Goal: Information Seeking & Learning: Learn about a topic

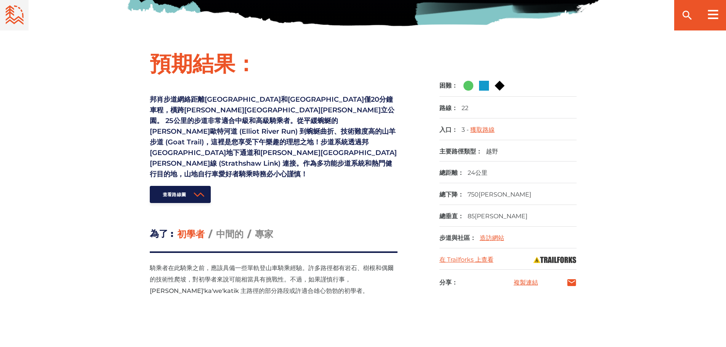
scroll to position [261, 0]
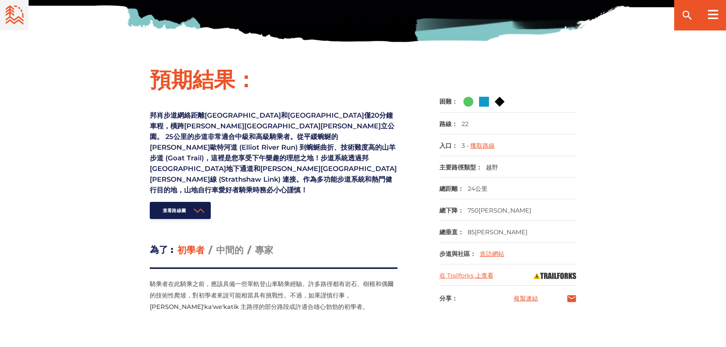
drag, startPoint x: 258, startPoint y: 114, endPoint x: 71, endPoint y: 162, distance: 192.7
drag, startPoint x: 71, startPoint y: 162, endPoint x: 86, endPoint y: 135, distance: 30.9
click at [86, 134] on div "預期結果： 邦肖步道網絡距離[GEOGRAPHIC_DATA]和[GEOGRAPHIC_DATA]僅20分鐘車程，橫跨[PERSON_NAME][GEOGRA…" at bounding box center [363, 200] width 726 height 269
click at [233, 245] on font "中間的" at bounding box center [229, 250] width 27 height 11
click at [216, 244] on input "中間的" at bounding box center [216, 244] width 0 height 0
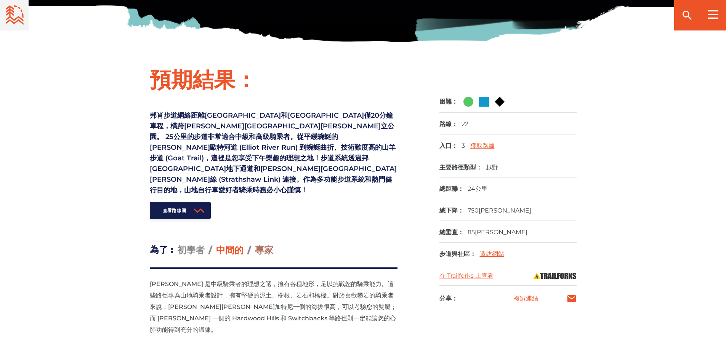
click at [266, 245] on font "專家" at bounding box center [264, 250] width 18 height 11
click at [255, 244] on input "專家" at bounding box center [255, 244] width 0 height 0
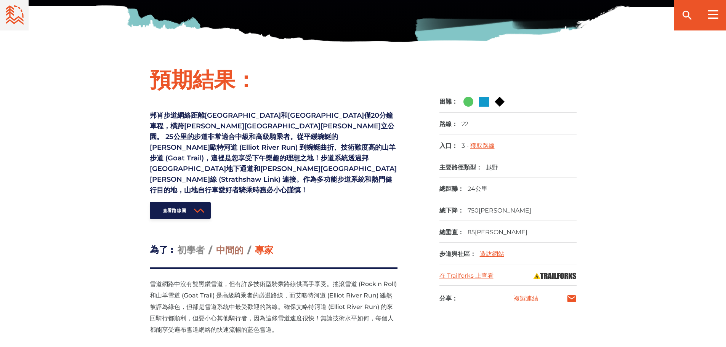
click at [242, 245] on font "中間的" at bounding box center [229, 250] width 27 height 11
click at [216, 244] on input "中間的" at bounding box center [216, 244] width 0 height 0
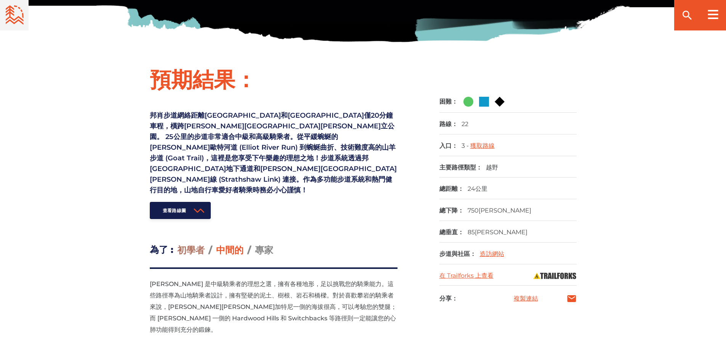
click at [195, 245] on font "初學者" at bounding box center [190, 250] width 27 height 11
click at [177, 244] on input "初學者" at bounding box center [177, 244] width 0 height 0
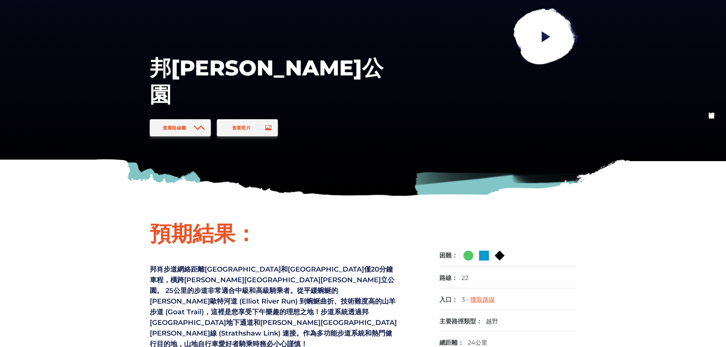
scroll to position [33, 0]
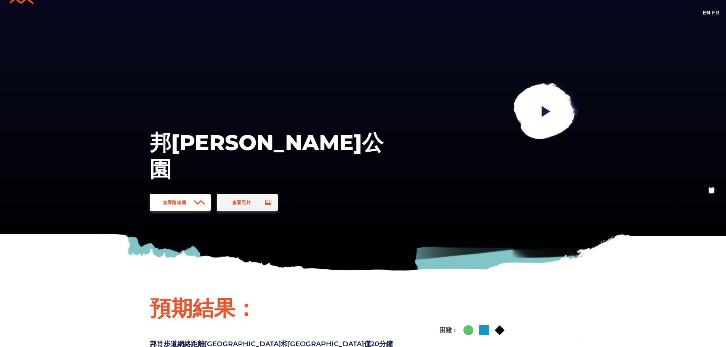
click at [192, 205] on link "查看路線圖" at bounding box center [180, 202] width 61 height 17
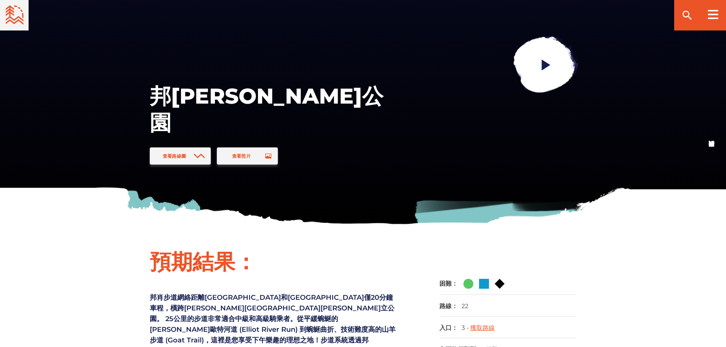
scroll to position [79, 0]
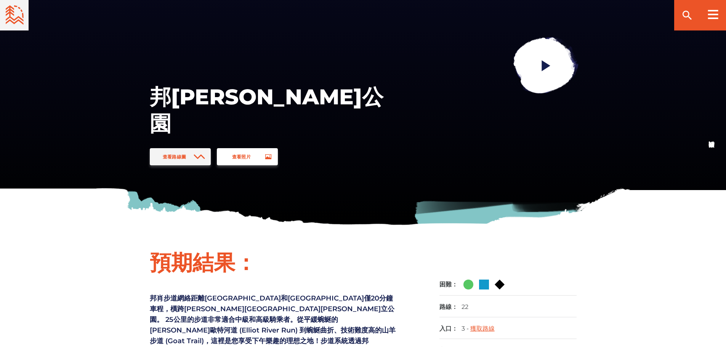
click at [240, 157] on font "查看照片" at bounding box center [241, 157] width 19 height 6
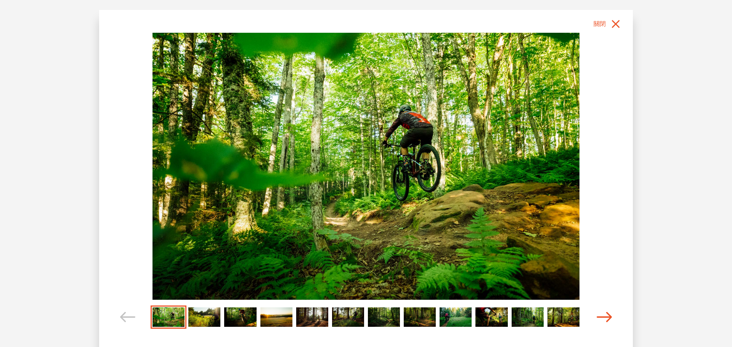
click at [602, 317] on icon "輪播導航" at bounding box center [603, 317] width 15 height 10
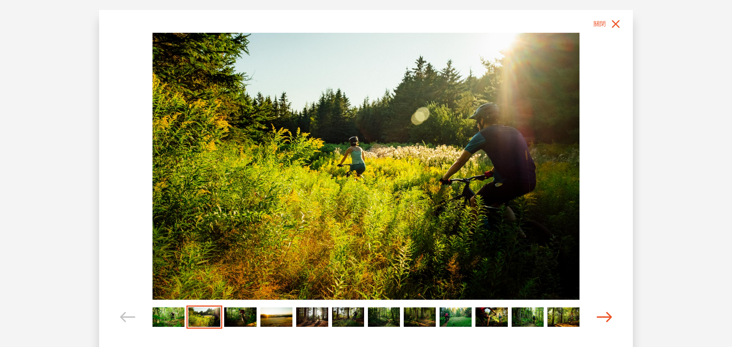
click at [602, 316] on icon "輪播導航" at bounding box center [603, 317] width 15 height 10
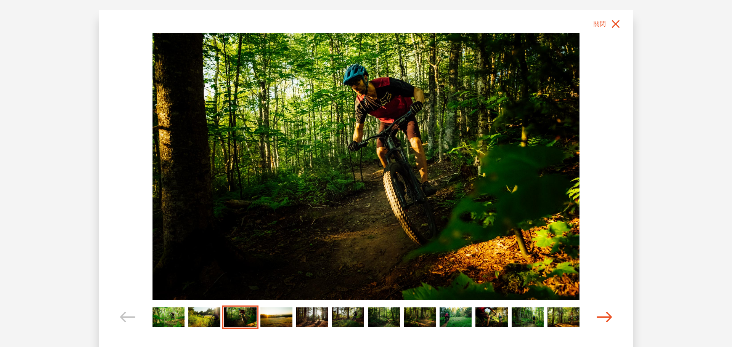
click at [602, 316] on icon "輪播導航" at bounding box center [603, 317] width 15 height 10
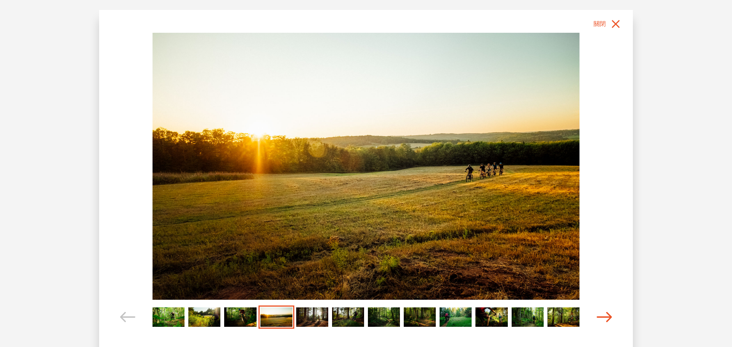
click at [602, 316] on icon "輪播導航" at bounding box center [603, 317] width 15 height 10
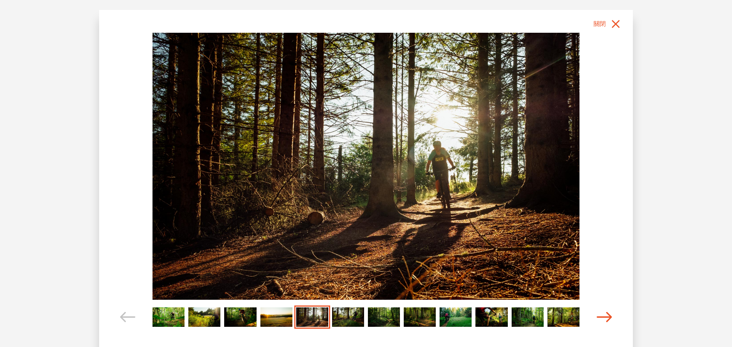
click at [601, 316] on icon "輪播導航" at bounding box center [603, 317] width 15 height 10
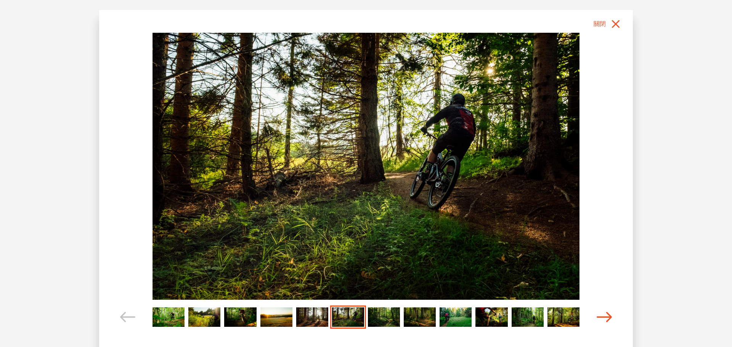
click at [601, 316] on icon "輪播導航" at bounding box center [603, 317] width 15 height 10
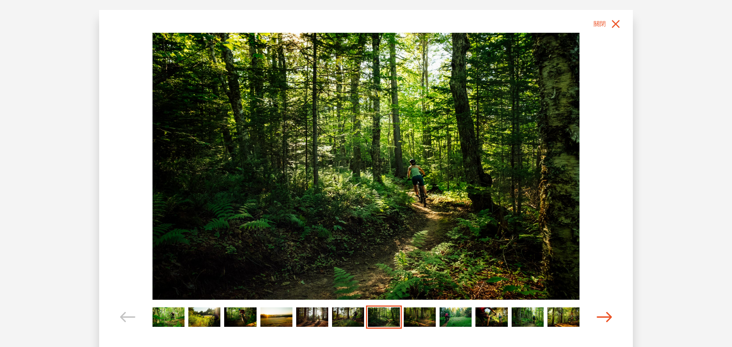
click at [601, 316] on icon "輪播導航" at bounding box center [603, 317] width 15 height 10
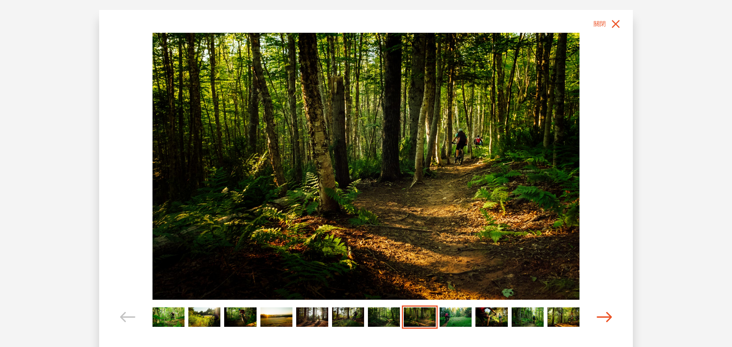
click at [601, 316] on icon "輪播導航" at bounding box center [603, 317] width 15 height 10
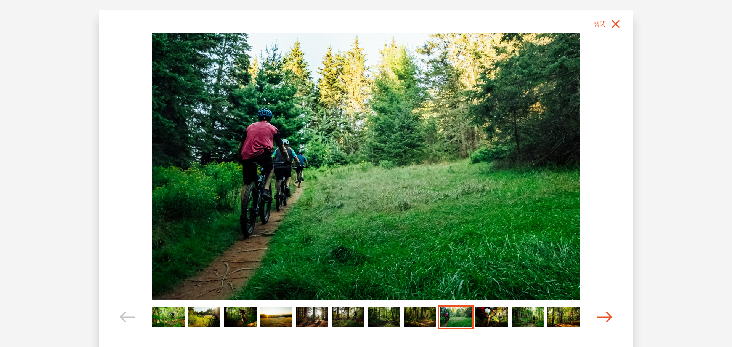
click at [601, 316] on icon "輪播導航" at bounding box center [603, 317] width 15 height 10
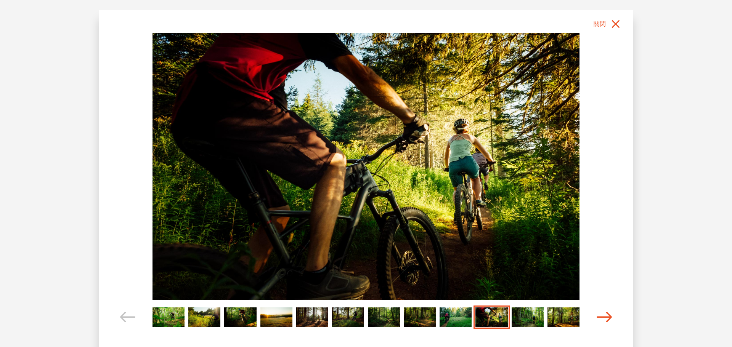
click at [600, 316] on icon "輪播導航" at bounding box center [603, 317] width 15 height 10
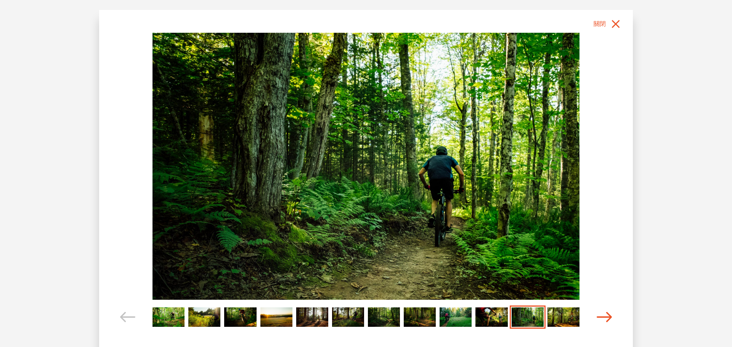
click at [600, 316] on icon "輪播導航" at bounding box center [603, 317] width 15 height 10
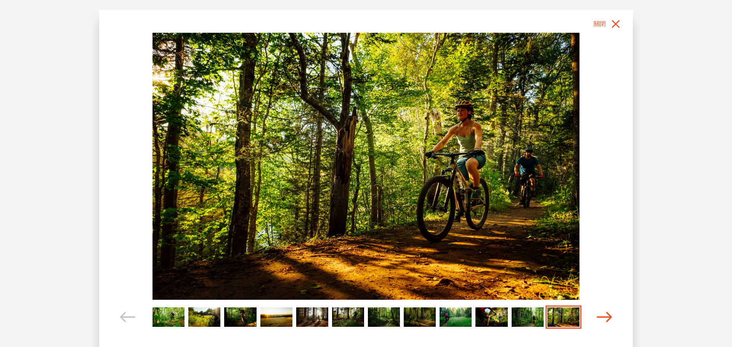
click at [600, 316] on icon "輪播導航" at bounding box center [603, 317] width 15 height 10
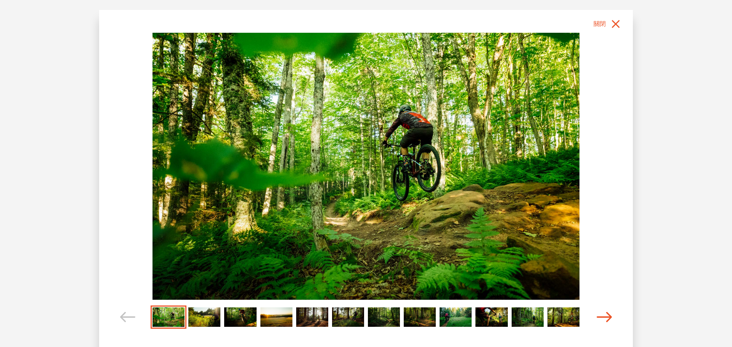
click at [600, 316] on icon "輪播導航" at bounding box center [603, 317] width 15 height 10
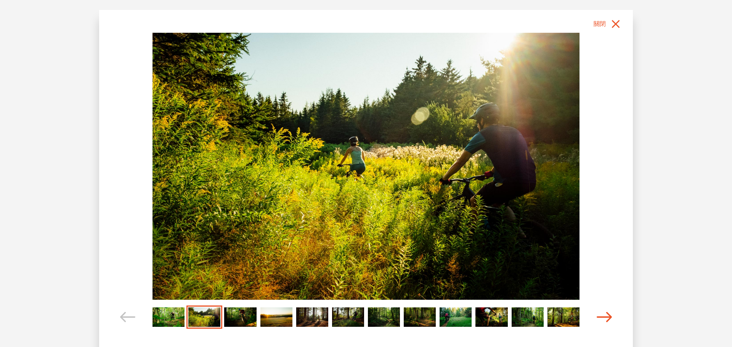
click at [600, 316] on icon "輪播導航" at bounding box center [603, 317] width 15 height 10
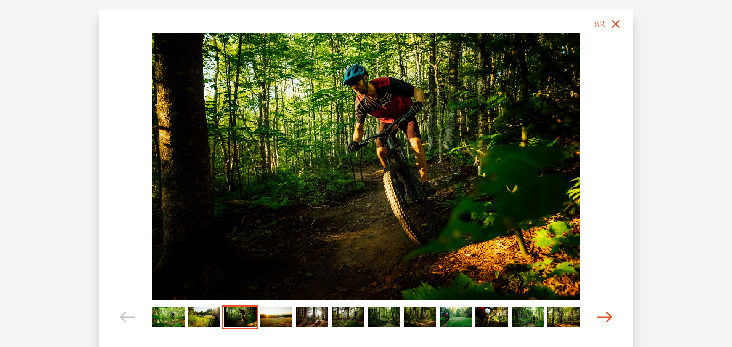
click at [600, 316] on icon "輪播導航" at bounding box center [603, 317] width 15 height 10
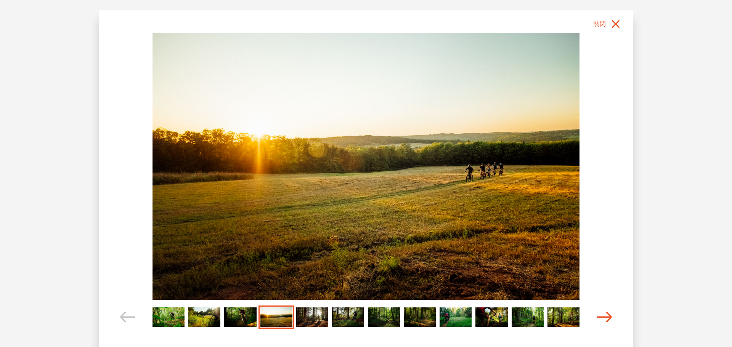
click at [600, 316] on icon "輪播導航" at bounding box center [603, 317] width 15 height 10
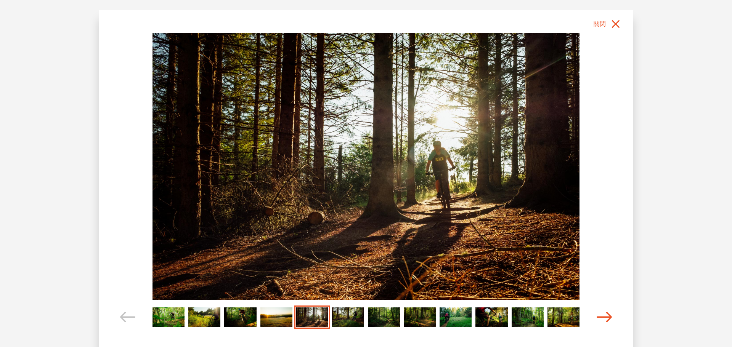
click at [600, 316] on icon "輪播導航" at bounding box center [603, 317] width 15 height 10
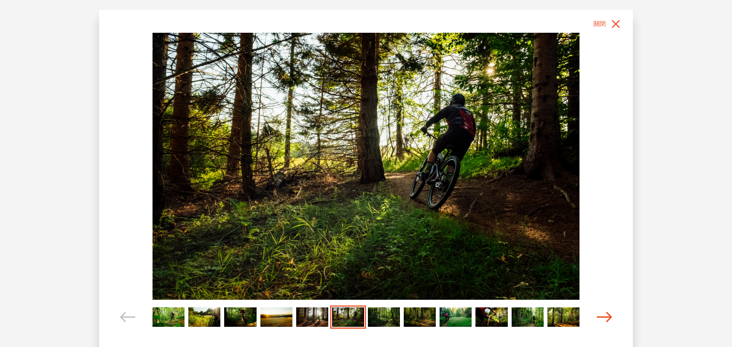
click at [600, 316] on icon "輪播導航" at bounding box center [603, 317] width 15 height 10
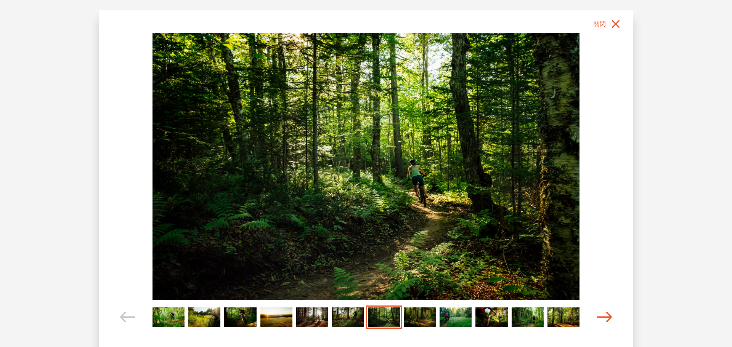
click at [600, 316] on icon "輪播導航" at bounding box center [603, 317] width 15 height 10
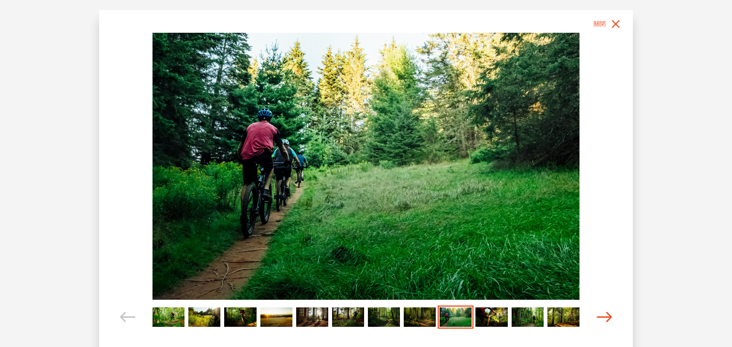
click at [600, 316] on icon "輪播導航" at bounding box center [603, 317] width 15 height 10
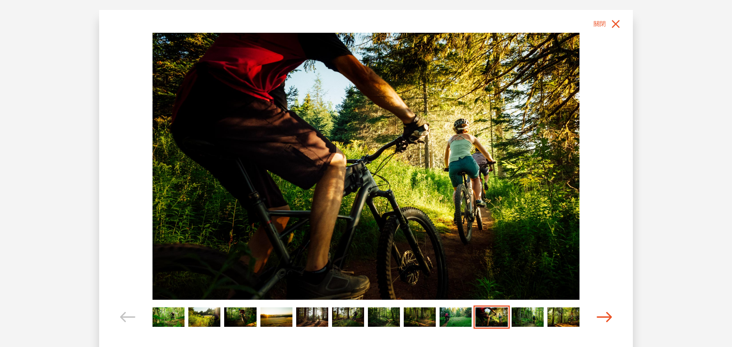
click at [600, 316] on icon "輪播導航" at bounding box center [603, 317] width 15 height 10
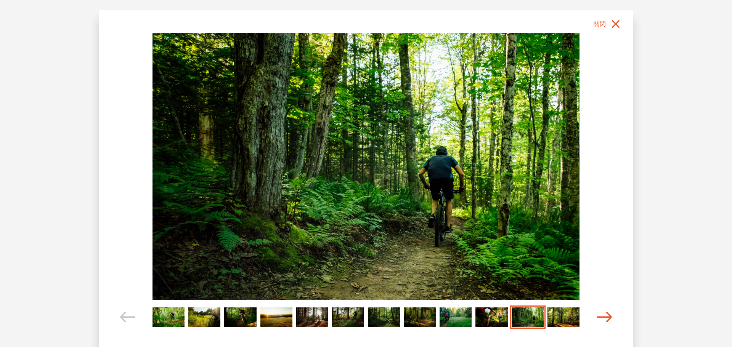
click at [600, 316] on icon "輪播導航" at bounding box center [603, 317] width 15 height 10
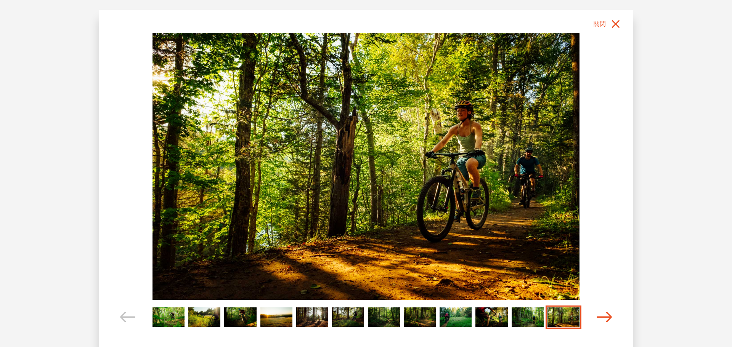
click at [600, 316] on icon "輪播導航" at bounding box center [603, 317] width 15 height 10
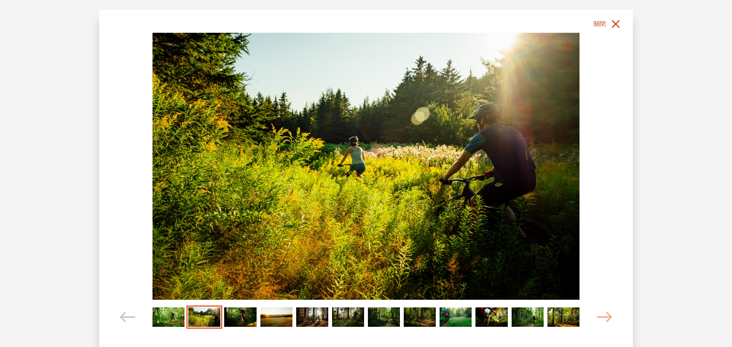
click at [616, 23] on icon "關閉" at bounding box center [616, 24] width 8 height 8
